Goal: Task Accomplishment & Management: Complete application form

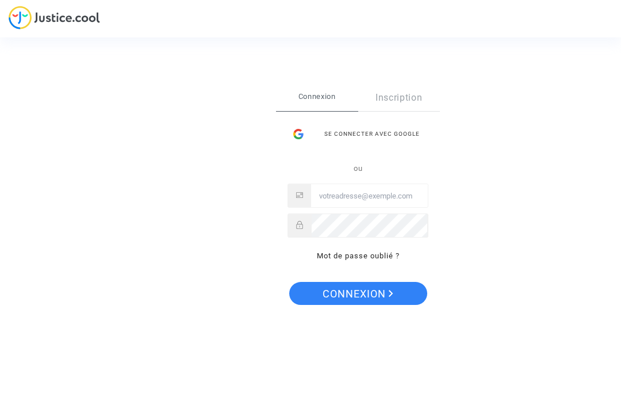
click at [394, 190] on input "Email" at bounding box center [369, 195] width 117 height 23
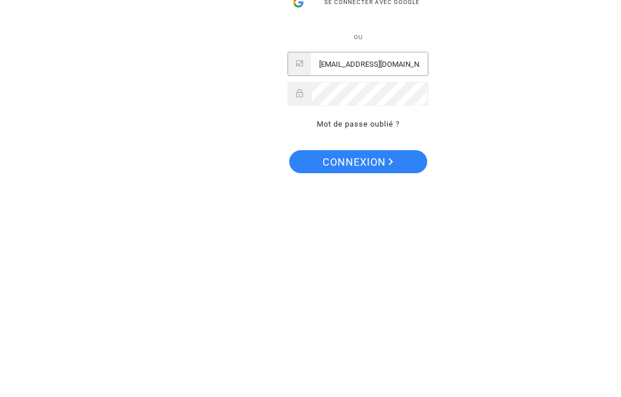
type input "[EMAIL_ADDRESS][DOMAIN_NAME]"
click at [357, 282] on button "Connexion" at bounding box center [358, 293] width 138 height 23
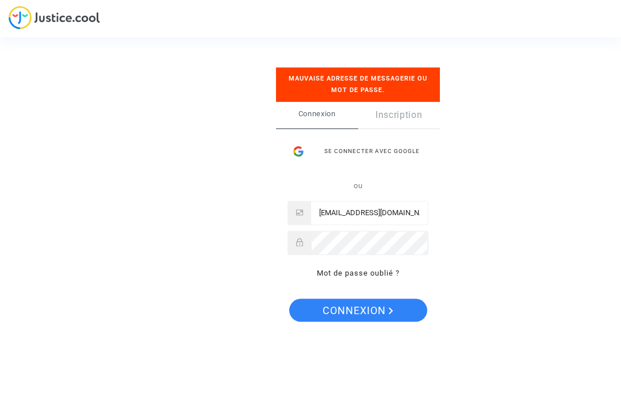
click at [409, 114] on link "Inscription" at bounding box center [399, 115] width 82 height 26
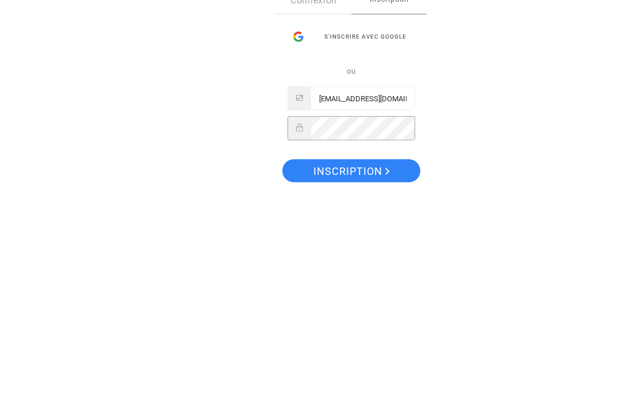
click at [394, 135] on div "S’inscrire avec Google" at bounding box center [351, 146] width 128 height 23
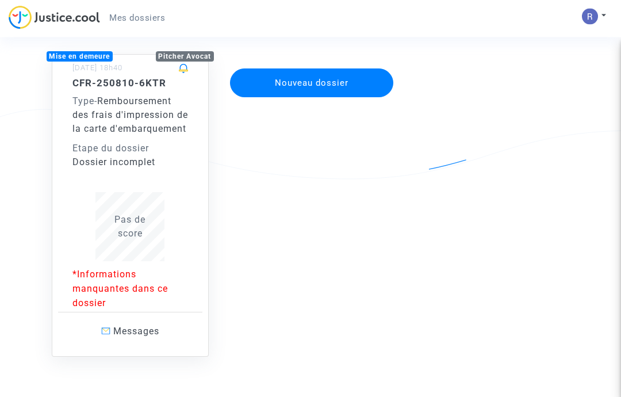
scroll to position [95, 0]
click at [101, 303] on p "*Informations manquantes dans ce dossier" at bounding box center [130, 287] width 116 height 43
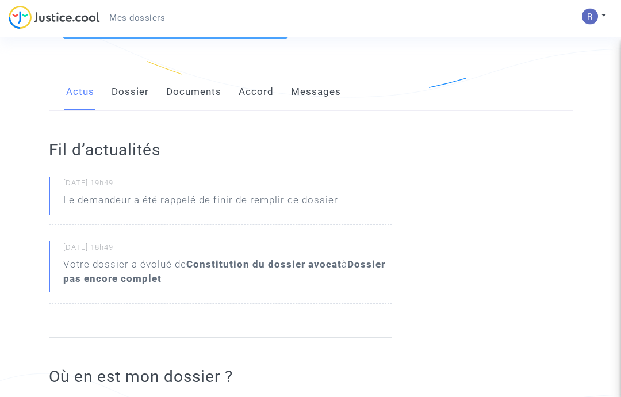
scroll to position [159, 0]
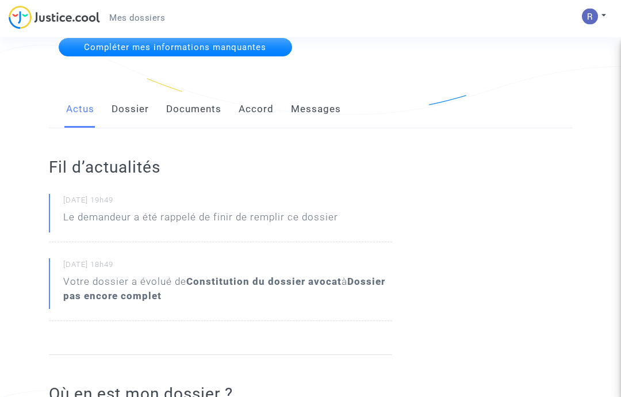
click at [193, 106] on link "Documents" at bounding box center [193, 110] width 55 height 38
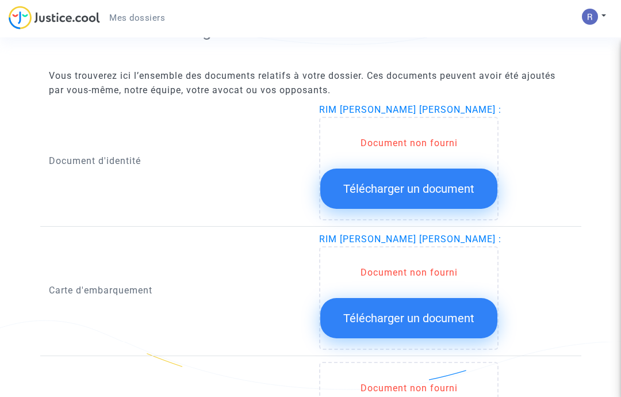
scroll to position [579, 0]
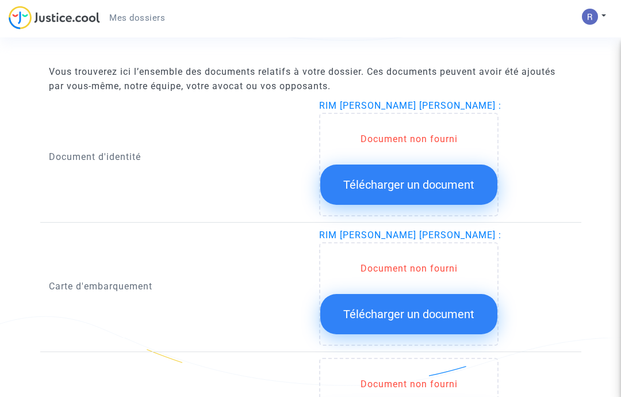
click at [459, 182] on span "Télécharger un document" at bounding box center [408, 185] width 131 height 14
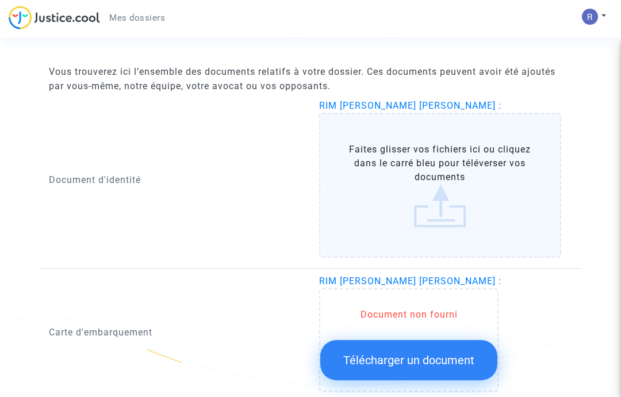
click at [447, 199] on label "Faites glisser vos fichiers ici ou cliquez dans le carré bleu pour téléverser v…" at bounding box center [440, 185] width 242 height 145
click at [0, 0] on input "Faites glisser vos fichiers ici ou cliquez dans le carré bleu pour téléverser v…" at bounding box center [0, 0] width 0 height 0
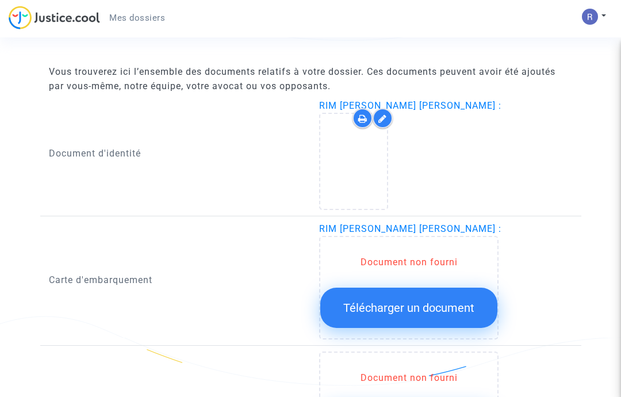
click at [460, 309] on span "Télécharger un document" at bounding box center [408, 308] width 131 height 14
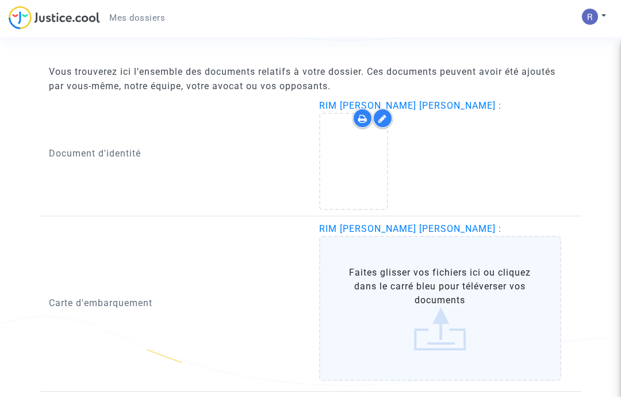
click at [456, 320] on label "Faites glisser vos fichiers ici ou cliquez dans le carré bleu pour téléverser v…" at bounding box center [440, 308] width 242 height 145
click at [0, 0] on input "Faites glisser vos fichiers ici ou cliquez dans le carré bleu pour téléverser v…" at bounding box center [0, 0] width 0 height 0
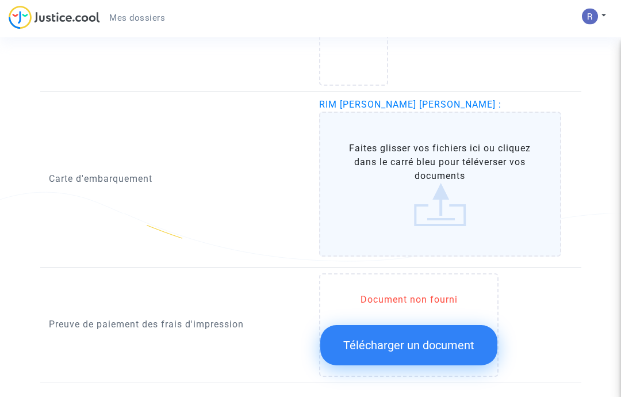
scroll to position [703, 0]
click at [448, 205] on label "Faites glisser vos fichiers ici ou cliquez dans le carré bleu pour téléverser v…" at bounding box center [440, 183] width 242 height 145
click at [0, 0] on input "Faites glisser vos fichiers ici ou cliquez dans le carré bleu pour téléverser v…" at bounding box center [0, 0] width 0 height 0
click at [441, 195] on label "Faites glisser vos fichiers ici ou cliquez dans le carré bleu pour téléverser v…" at bounding box center [440, 183] width 242 height 145
click at [0, 0] on input "Faites glisser vos fichiers ici ou cliquez dans le carré bleu pour téléverser v…" at bounding box center [0, 0] width 0 height 0
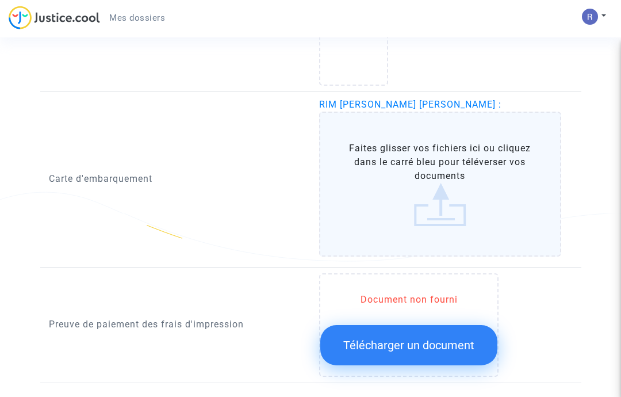
scroll to position [749, 0]
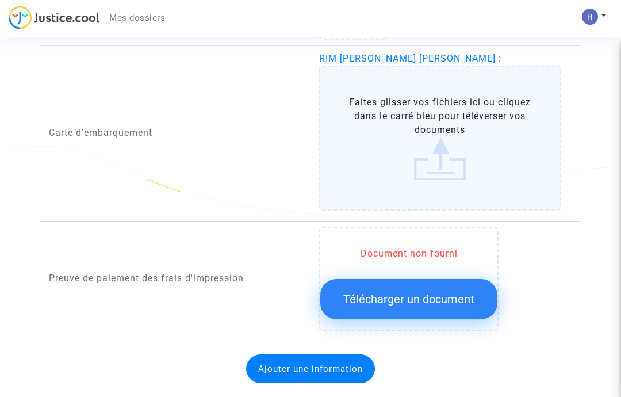
click at [453, 151] on label "Faites glisser vos fichiers ici ou cliquez dans le carré bleu pour téléverser v…" at bounding box center [440, 138] width 242 height 145
click at [0, 0] on input "Faites glisser vos fichiers ici ou cliquez dans le carré bleu pour téléverser v…" at bounding box center [0, 0] width 0 height 0
click at [440, 174] on label "Faites glisser vos fichiers ici ou cliquez dans le carré bleu pour téléverser v…" at bounding box center [440, 138] width 242 height 145
click at [0, 0] on input "Faites glisser vos fichiers ici ou cliquez dans le carré bleu pour téléverser v…" at bounding box center [0, 0] width 0 height 0
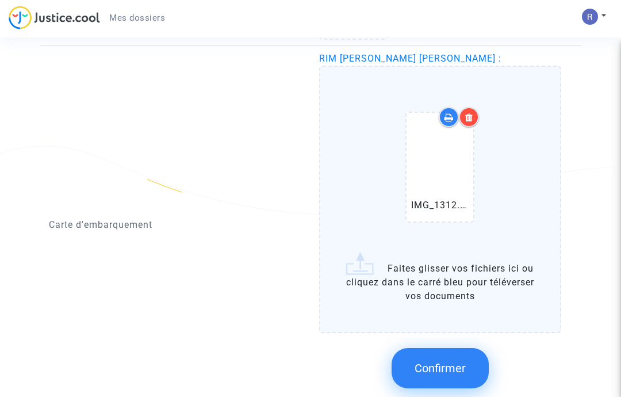
click at [455, 370] on span "Confirmer" at bounding box center [439, 368] width 51 height 14
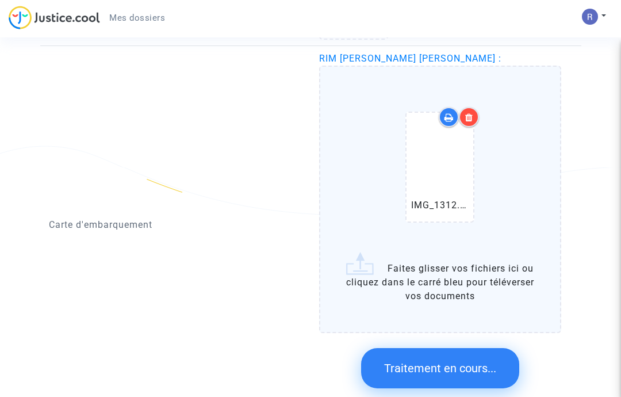
scroll to position [724, 0]
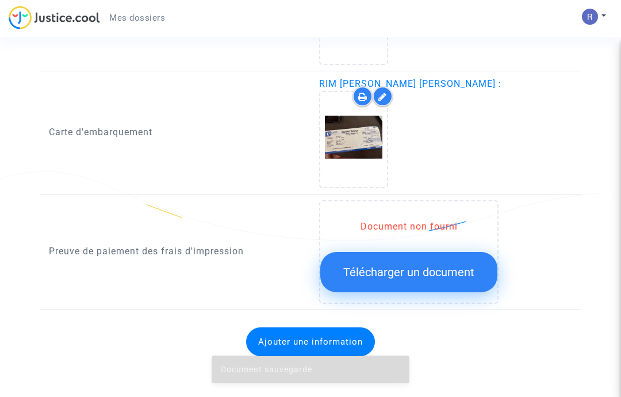
click at [465, 272] on span "Télécharger un document" at bounding box center [408, 272] width 131 height 14
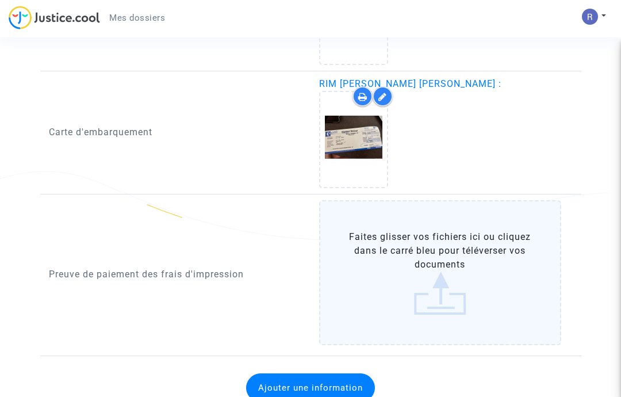
click at [450, 286] on label "Faites glisser vos fichiers ici ou cliquez dans le carré bleu pour téléverser v…" at bounding box center [440, 272] width 242 height 145
click at [0, 0] on input "Faites glisser vos fichiers ici ou cliquez dans le carré bleu pour téléverser v…" at bounding box center [0, 0] width 0 height 0
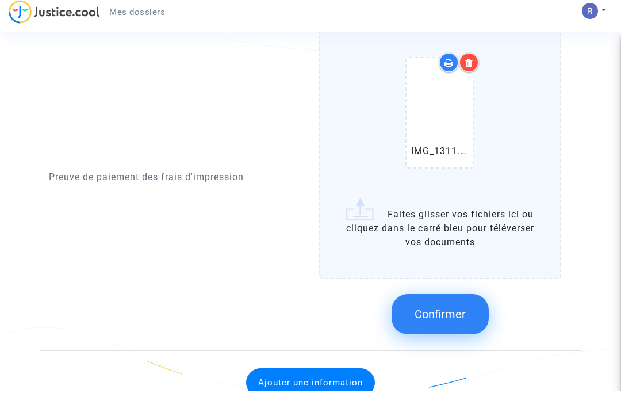
scroll to position [913, 0]
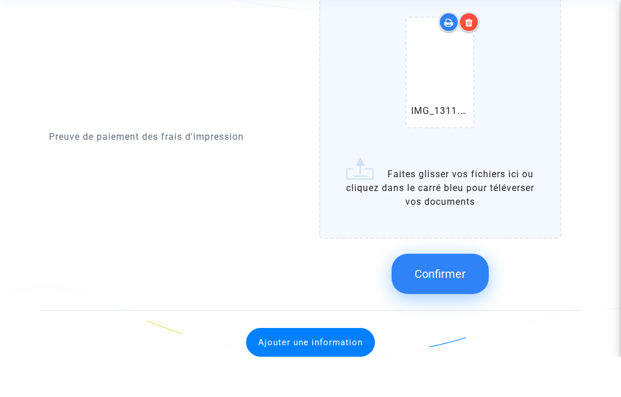
click at [460, 307] on span "Confirmer" at bounding box center [439, 314] width 51 height 14
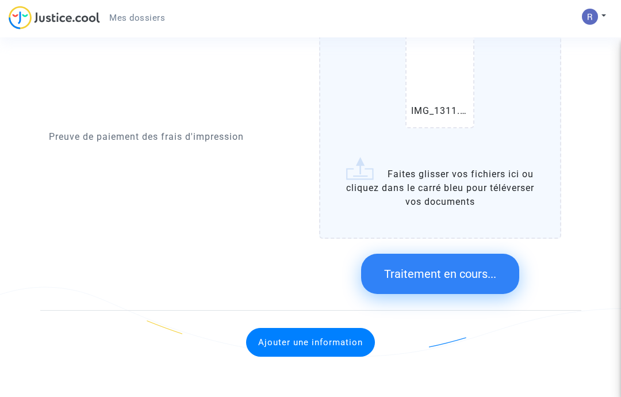
scroll to position [717, 0]
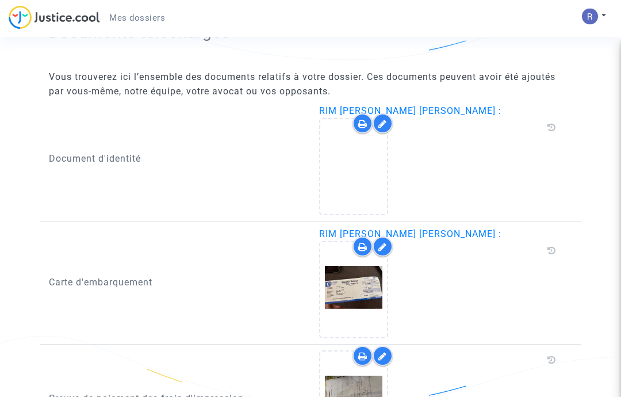
scroll to position [558, 0]
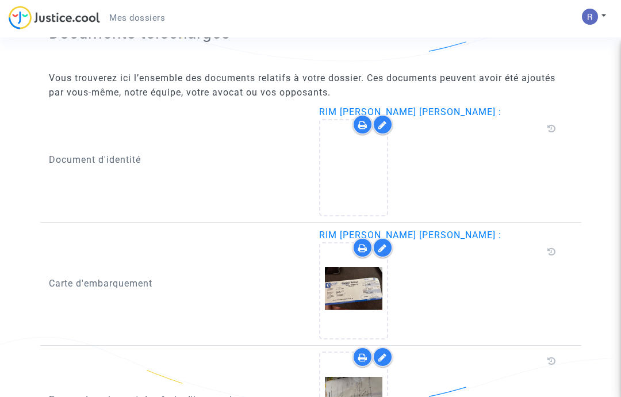
click at [362, 170] on icon at bounding box center [353, 167] width 37 height 37
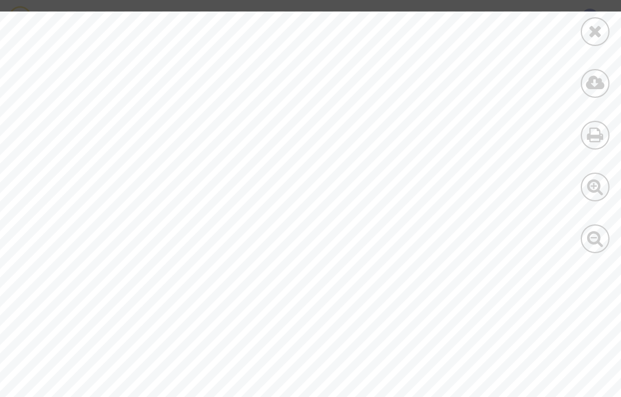
click at [598, 32] on icon at bounding box center [595, 30] width 14 height 17
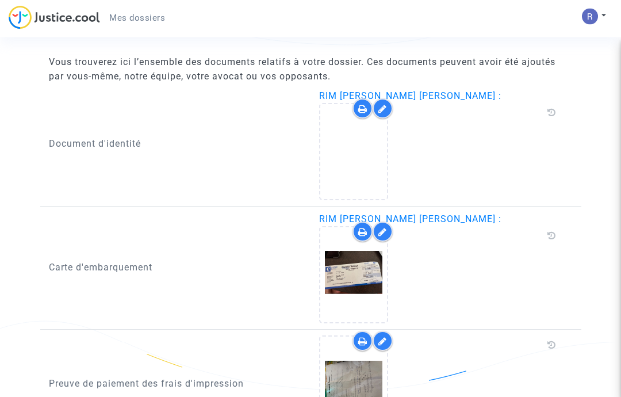
scroll to position [657, 0]
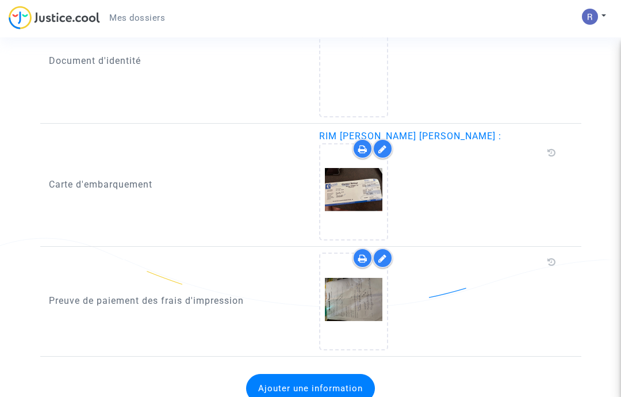
click at [351, 388] on button "Ajouter une information" at bounding box center [310, 388] width 129 height 29
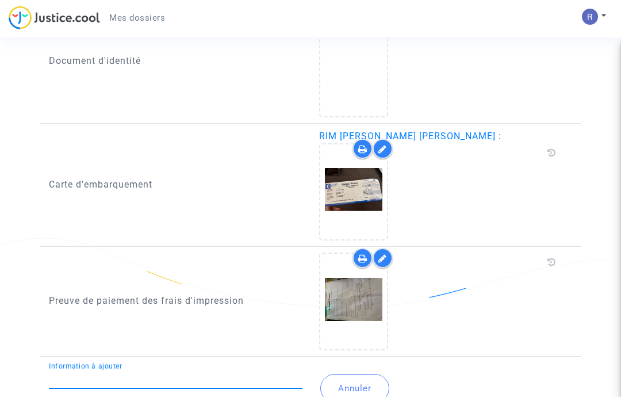
click at [371, 383] on button "Annuler" at bounding box center [354, 388] width 69 height 29
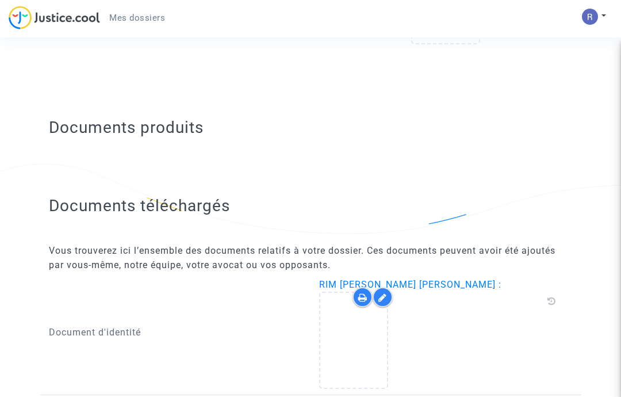
scroll to position [414, 0]
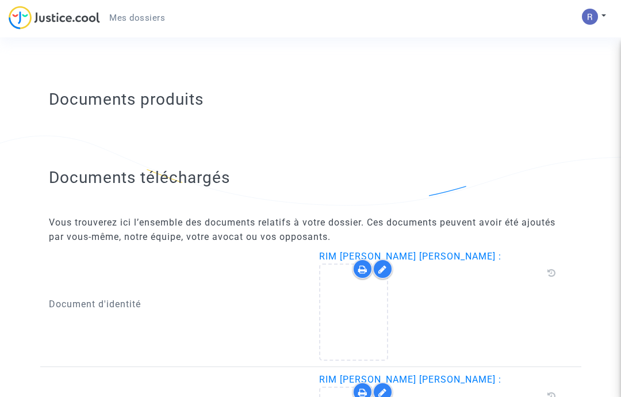
click at [552, 276] on icon at bounding box center [551, 272] width 9 height 9
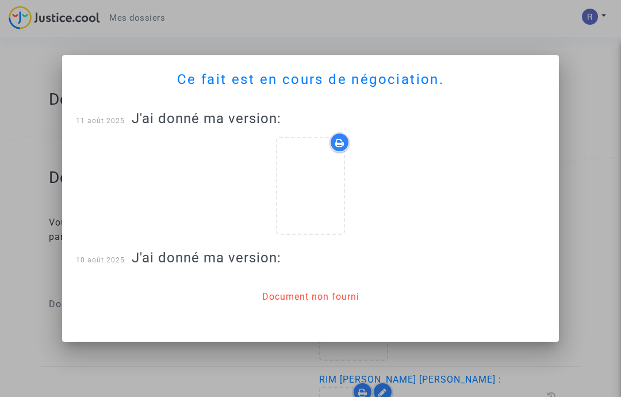
click at [325, 192] on icon at bounding box center [310, 185] width 37 height 37
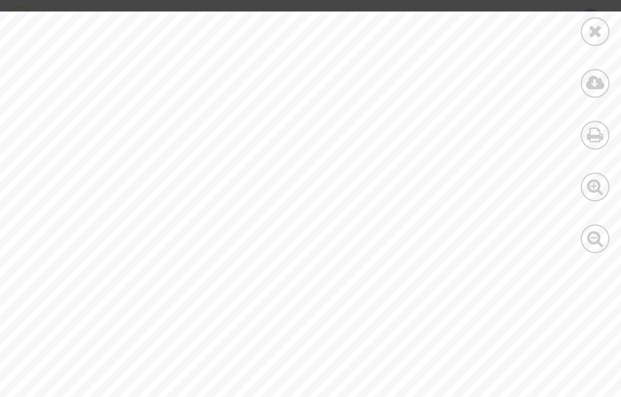
click at [596, 84] on icon at bounding box center [595, 82] width 19 height 17
